Goal: Transaction & Acquisition: Book appointment/travel/reservation

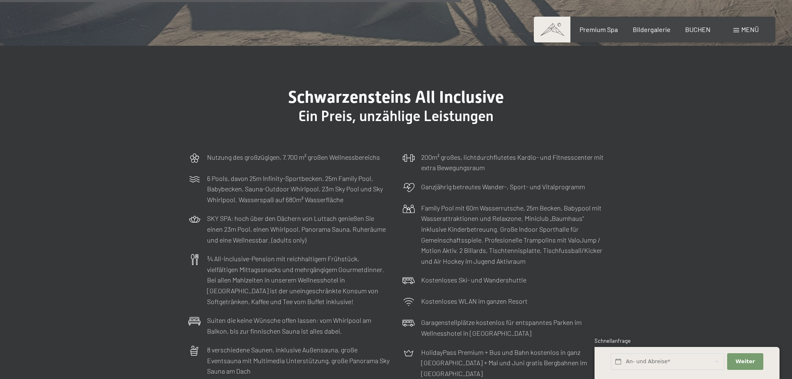
scroll to position [2454, 0]
click at [708, 31] on span "BUCHEN" at bounding box center [697, 28] width 25 height 8
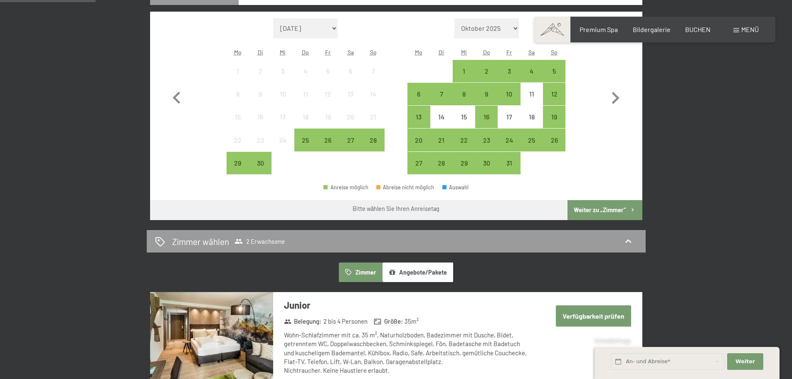
scroll to position [250, 0]
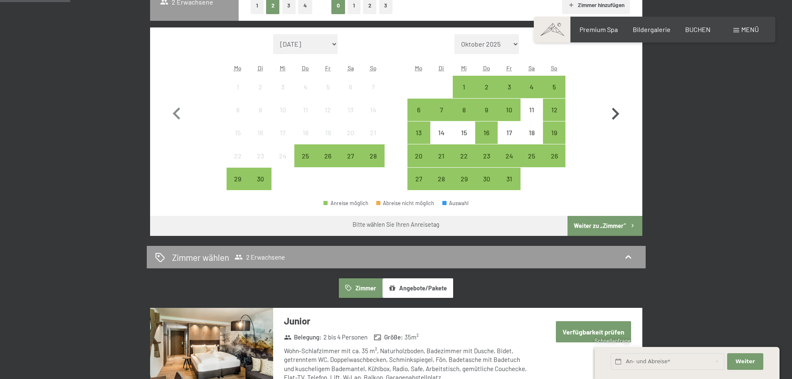
click at [616, 112] on icon "button" at bounding box center [615, 114] width 7 height 12
select select "2025-10-01"
select select "2025-11-01"
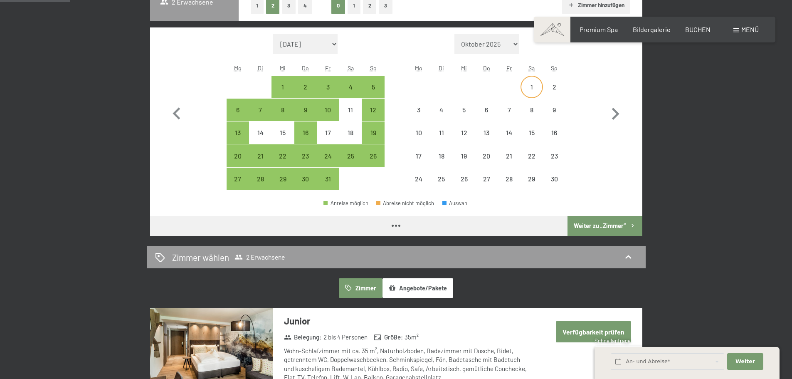
select select "2025-10-01"
select select "2025-11-01"
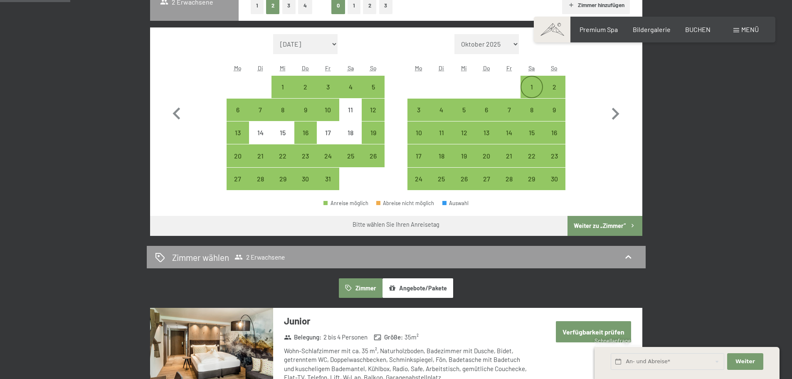
click at [527, 91] on div "1" at bounding box center [532, 94] width 21 height 21
select select "2025-10-01"
select select "2025-11-01"
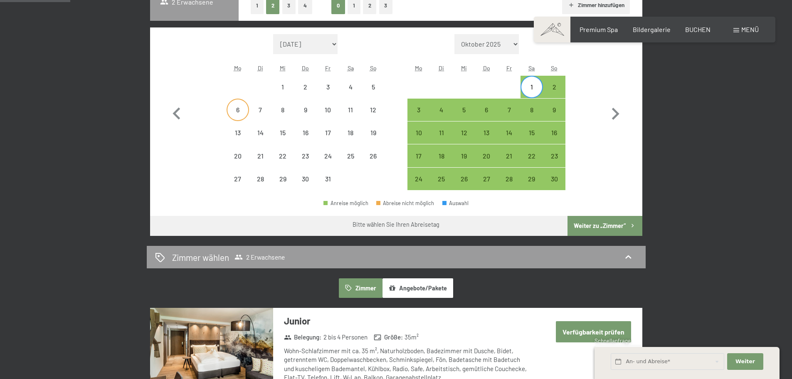
click at [245, 107] on div "6" at bounding box center [237, 116] width 21 height 21
select select "2025-10-01"
select select "2025-11-01"
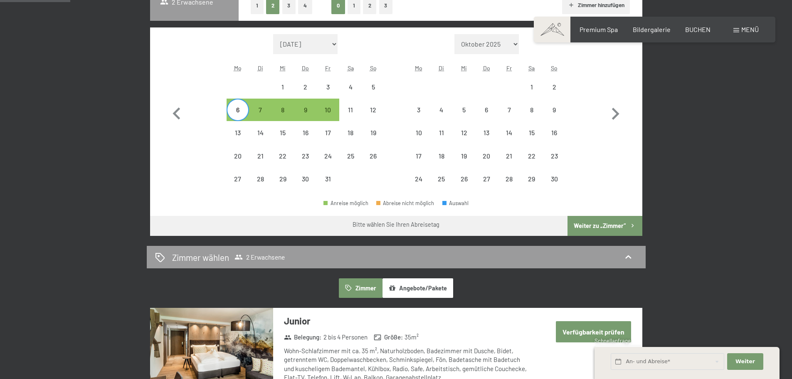
click at [531, 85] on div "1" at bounding box center [532, 94] width 21 height 21
select select "2025-10-01"
select select "2025-11-01"
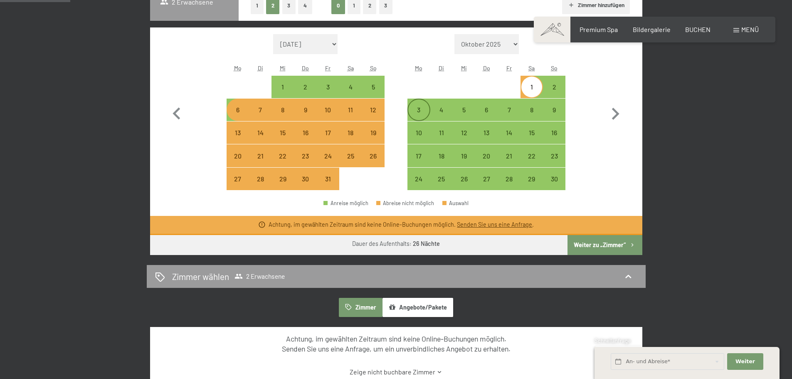
click at [415, 110] on div "3" at bounding box center [418, 116] width 21 height 21
select select "2025-10-01"
select select "2025-11-01"
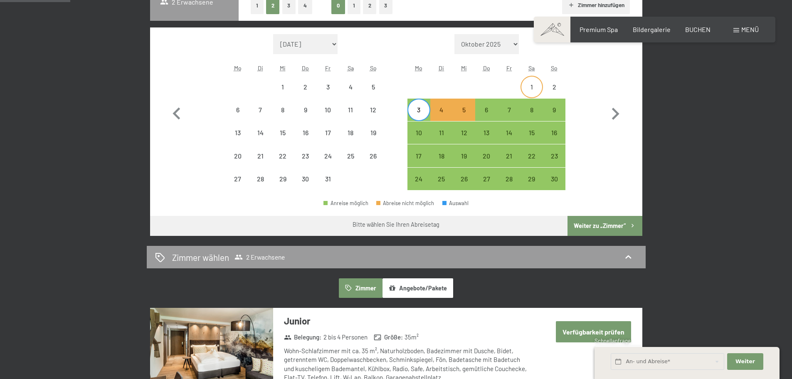
click at [534, 86] on div "1" at bounding box center [532, 94] width 21 height 21
select select "2025-10-01"
select select "2025-11-01"
click at [418, 104] on div "3" at bounding box center [418, 109] width 21 height 21
select select "2025-10-01"
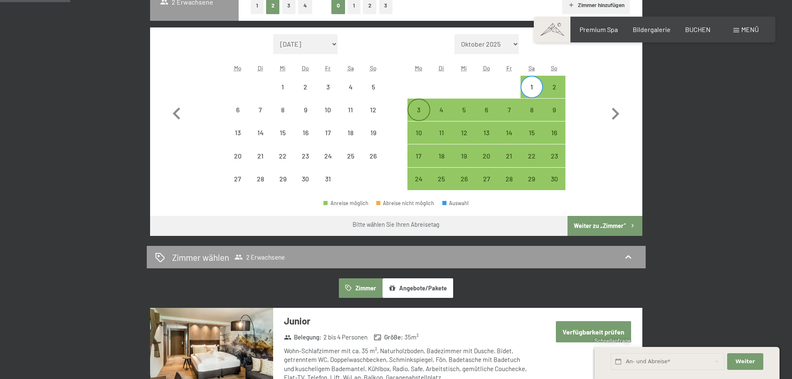
select select "2025-11-01"
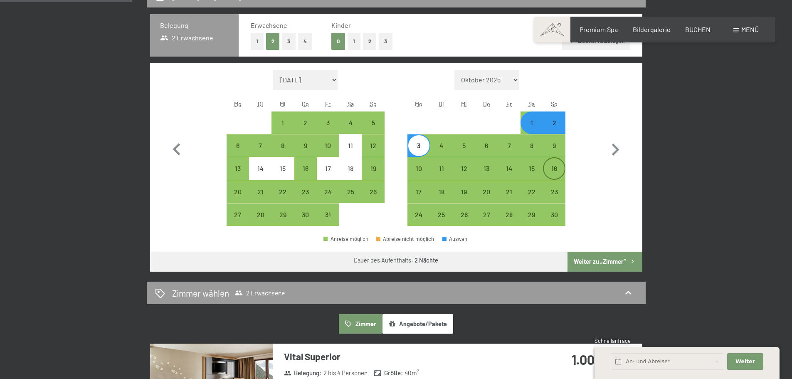
scroll to position [83, 0]
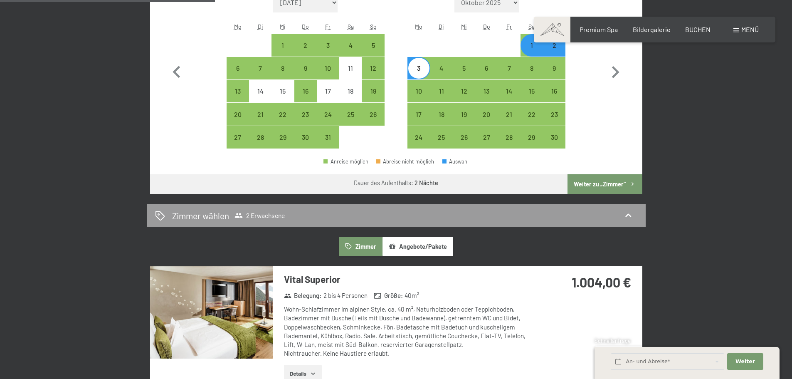
click at [607, 185] on button "Weiter zu „Zimmer“" at bounding box center [605, 184] width 74 height 20
select select "2025-10-01"
select select "2025-11-01"
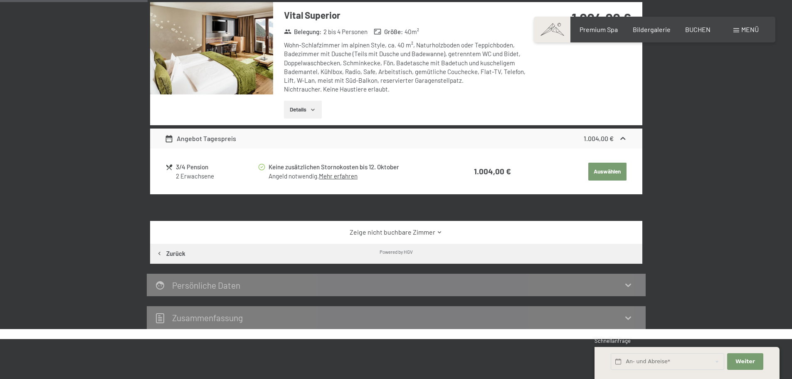
scroll to position [198, 0]
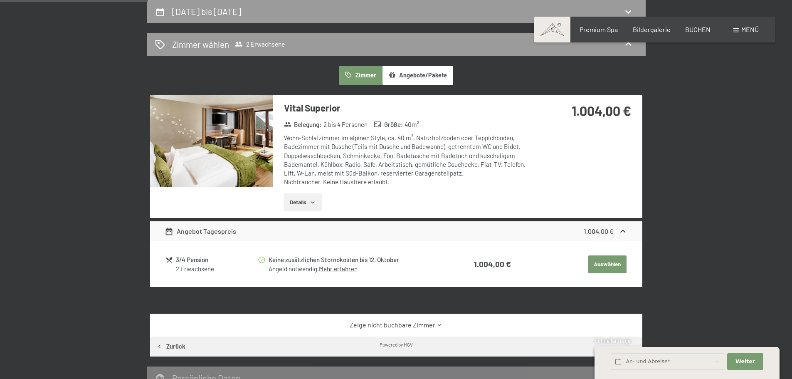
click at [316, 200] on icon "button" at bounding box center [313, 202] width 7 height 7
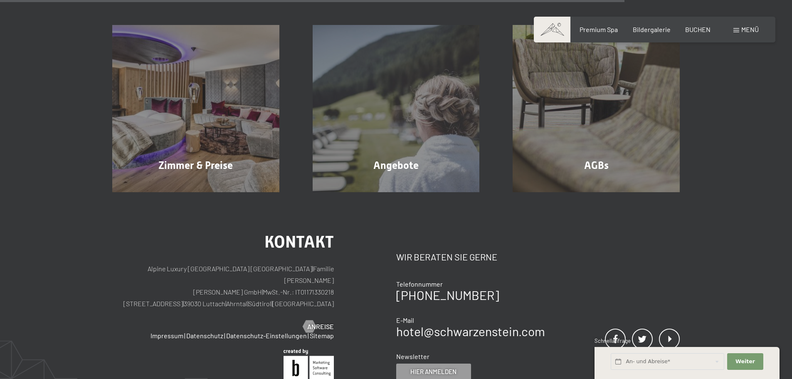
scroll to position [739, 0]
